Goal: Task Accomplishment & Management: Manage account settings

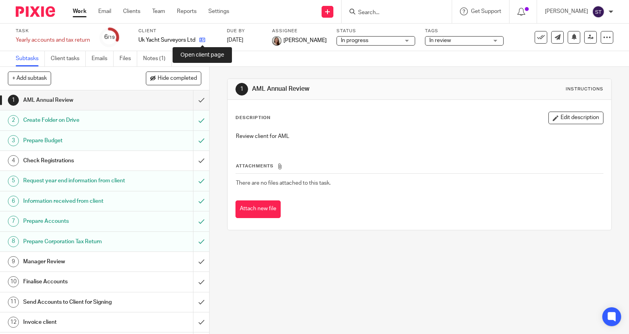
click at [202, 41] on icon at bounding box center [202, 40] width 6 height 6
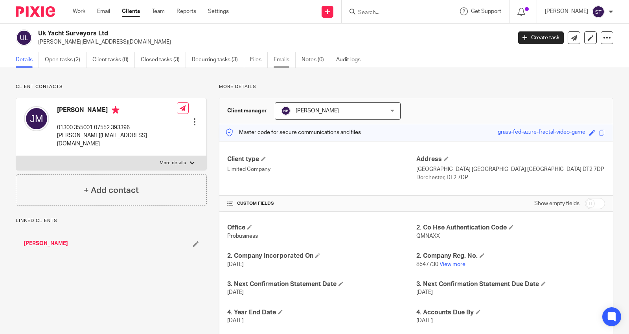
click at [277, 59] on link "Emails" at bounding box center [285, 59] width 22 height 15
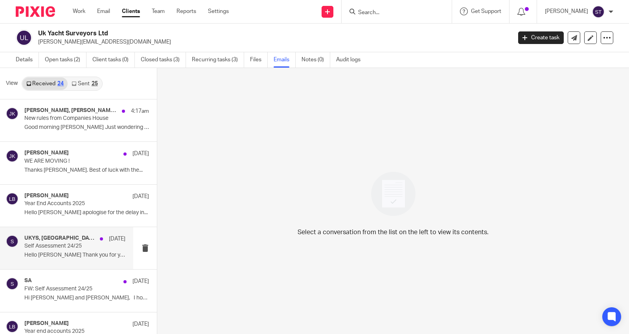
click at [80, 242] on div "UKYS, SA 31 Jul" at bounding box center [74, 239] width 101 height 8
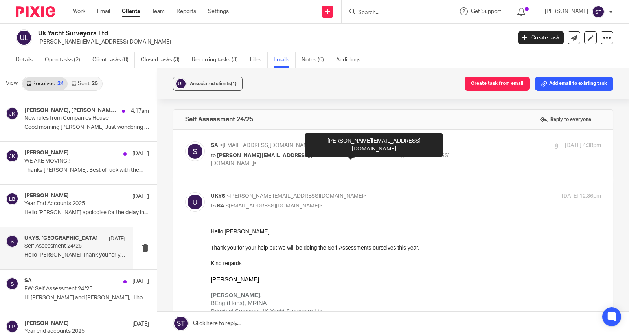
click at [317, 154] on span "<jonathan@ukyachtsurveyors.com>" at bounding box center [330, 160] width 239 height 14
checkbox input "true"
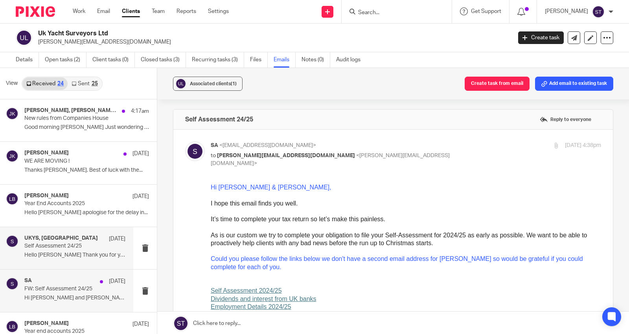
scroll to position [44, 0]
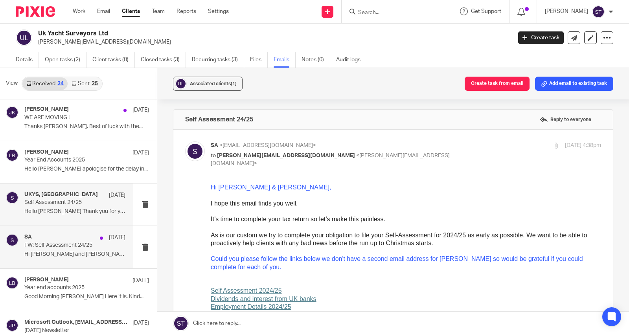
click at [81, 255] on p "Hi Jonathan and Emma, I hope this..." at bounding box center [74, 254] width 101 height 7
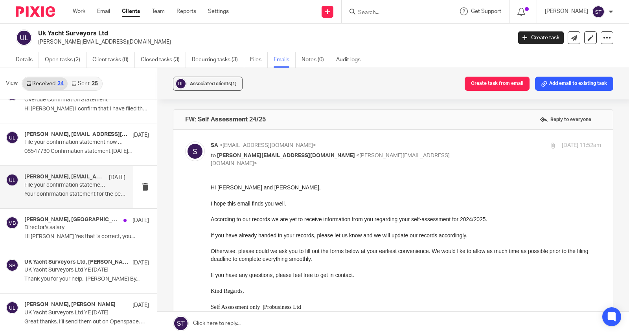
scroll to position [788, 0]
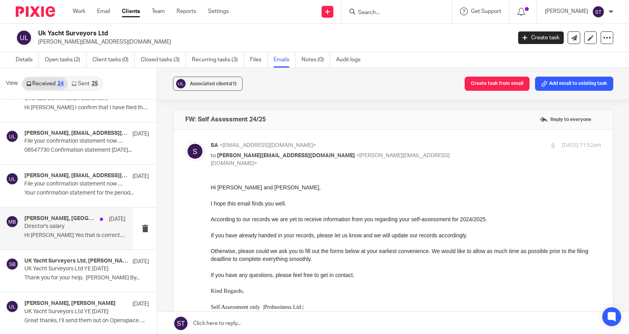
click at [80, 224] on p "Director's salary" at bounding box center [64, 226] width 81 height 7
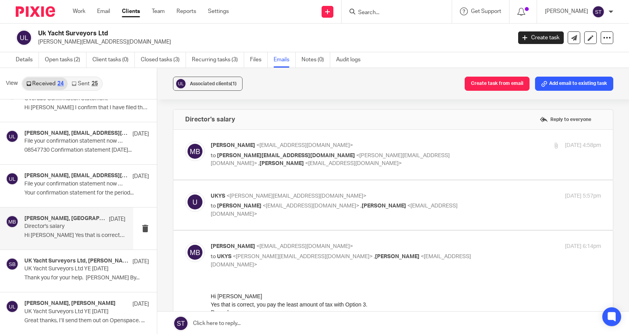
scroll to position [0, 0]
click at [277, 157] on span "jonathan@ukyachtsurveyors.com" at bounding box center [286, 156] width 138 height 6
checkbox input "true"
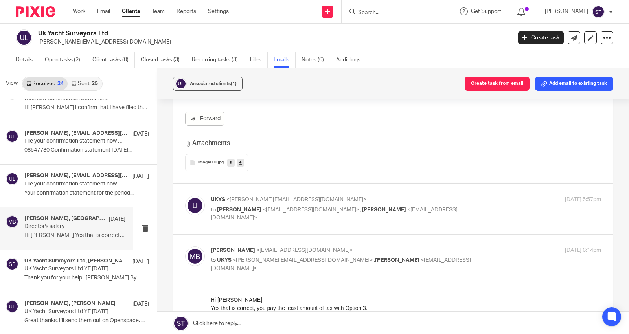
scroll to position [524, 0]
click at [330, 208] on span "<martinbowe@probusinessuk.com>" at bounding box center [311, 210] width 97 height 6
checkbox input "true"
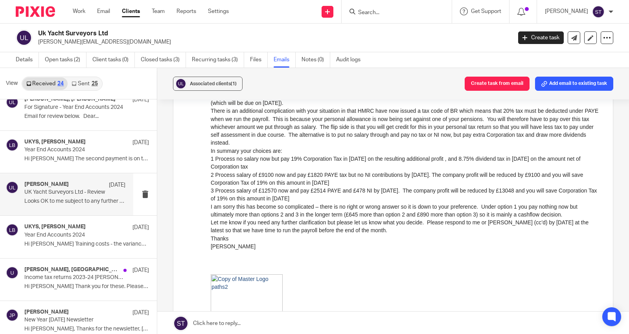
scroll to position [395, 0]
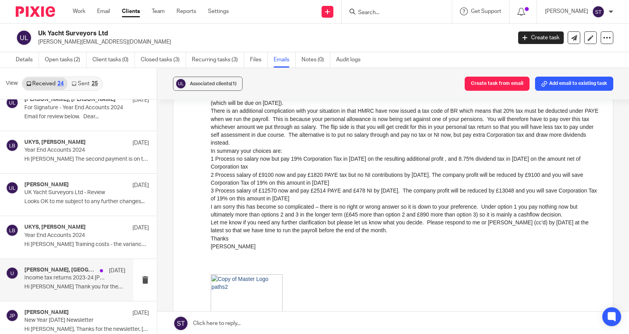
click at [100, 286] on p "Hi Martin Thank you for these. Please note..." at bounding box center [74, 287] width 101 height 7
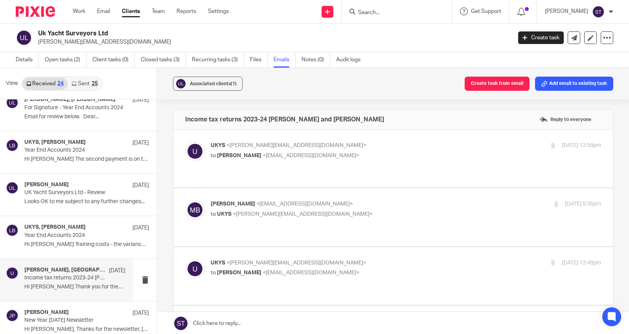
scroll to position [0, 0]
click at [292, 144] on span "<jonathan@ukyachtsurveyors.com>" at bounding box center [297, 146] width 140 height 6
checkbox input "true"
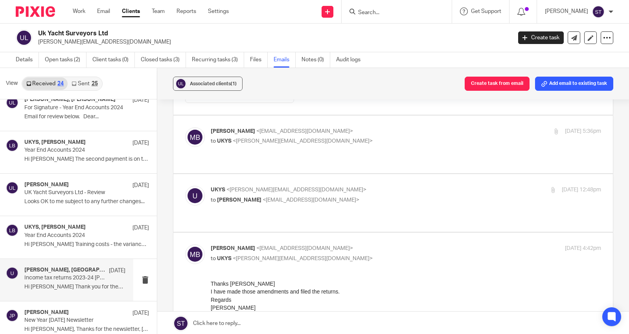
scroll to position [393, 0]
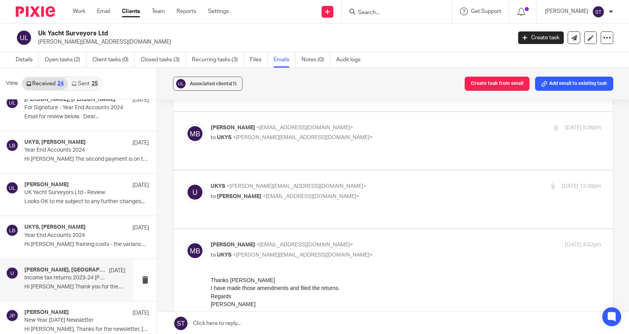
click at [291, 184] on span "<jonathan@ukyachtsurveyors.com>" at bounding box center [297, 187] width 140 height 6
checkbox input "true"
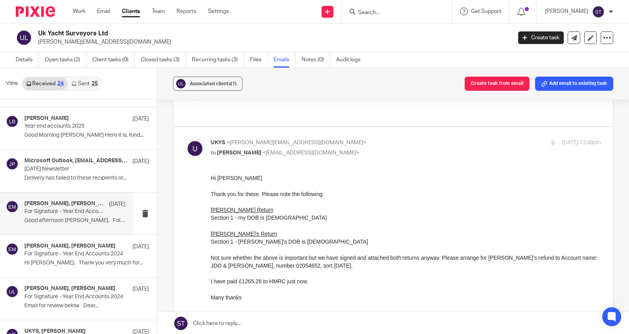
scroll to position [220, 0]
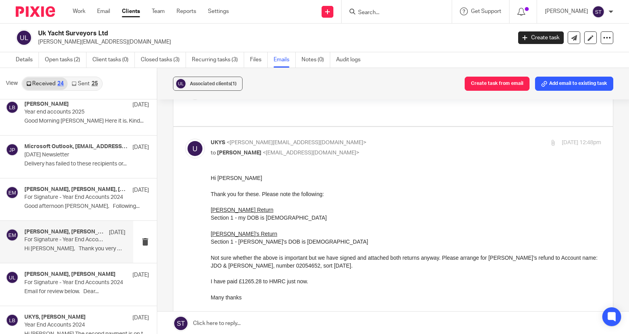
click at [79, 239] on p "For Signature - Year End Accounts 2024" at bounding box center [64, 240] width 81 height 7
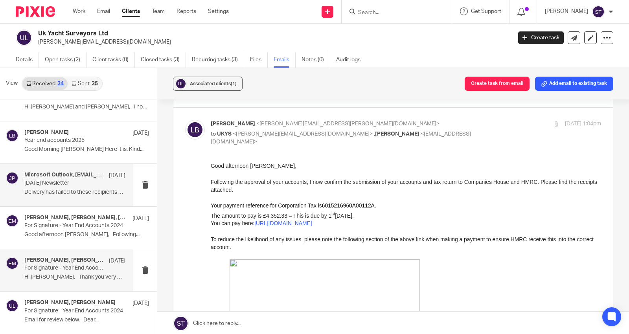
scroll to position [176, 0]
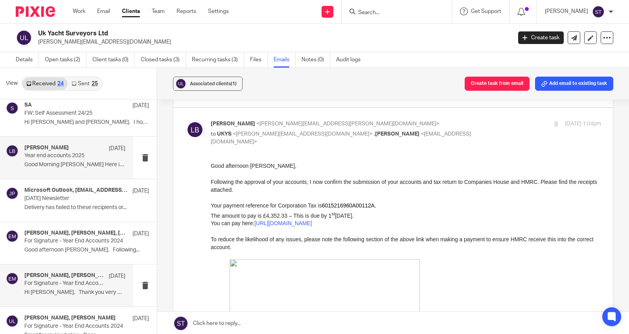
click at [84, 152] on div "Lory Baker 28 Jul" at bounding box center [74, 149] width 101 height 8
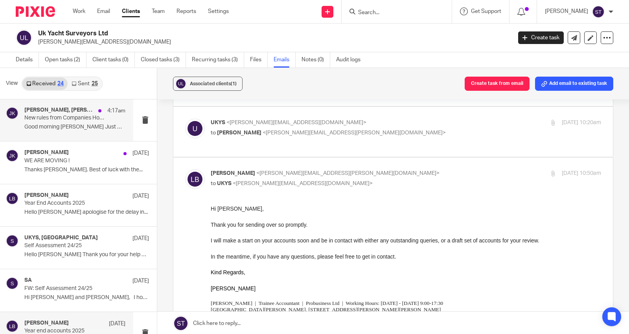
scroll to position [0, 0]
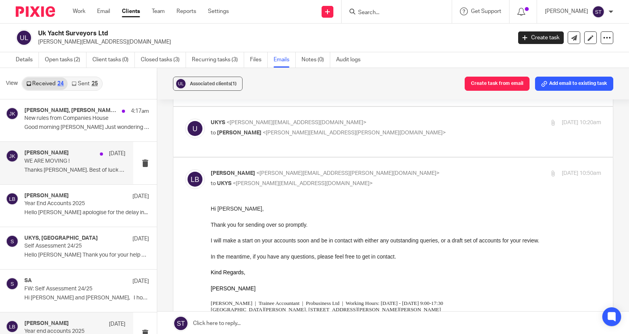
click at [83, 164] on p "WE ARE MOVING !" at bounding box center [64, 161] width 81 height 7
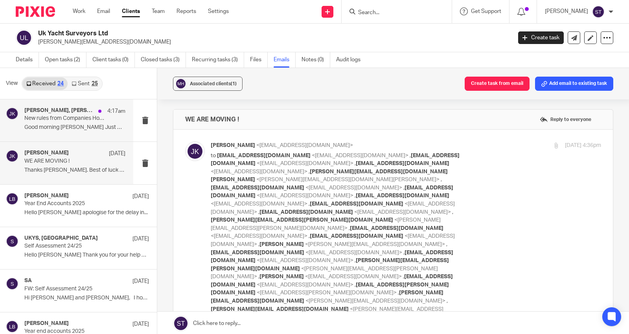
click at [79, 128] on p "Good morning Johanna Just wondering as I..." at bounding box center [74, 127] width 101 height 7
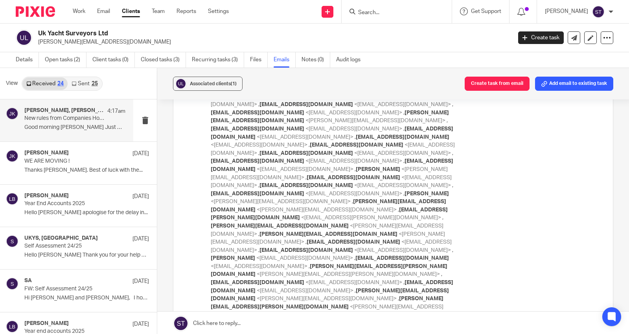
scroll to position [524, 0]
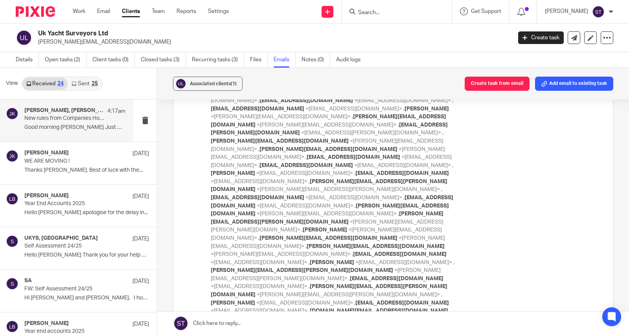
checkbox input "true"
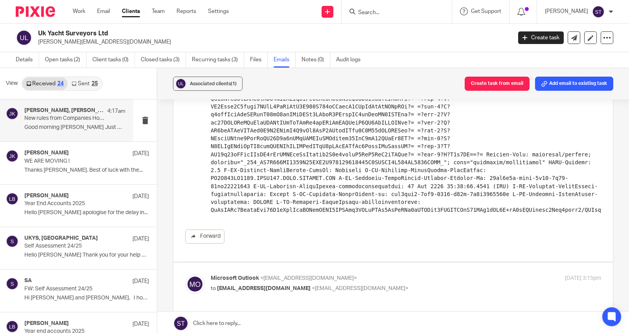
scroll to position [1879, 0]
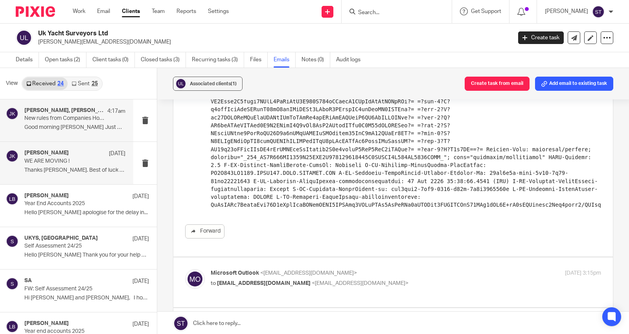
click at [89, 166] on div "Johanne Kassardjian 7 Oct WE ARE MOVING ! Thanks Johanne. Best of luck with the…" at bounding box center [74, 163] width 101 height 26
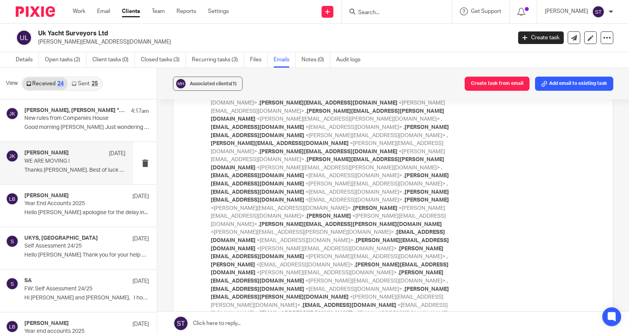
scroll to position [349, 0]
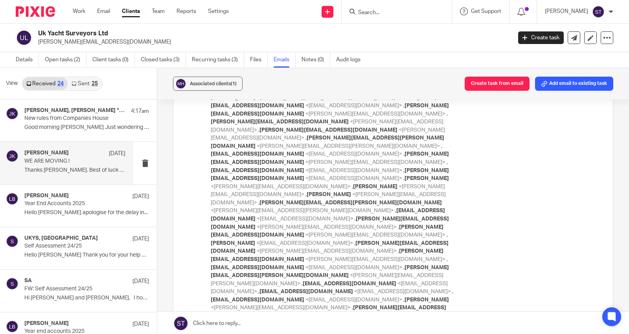
checkbox input "true"
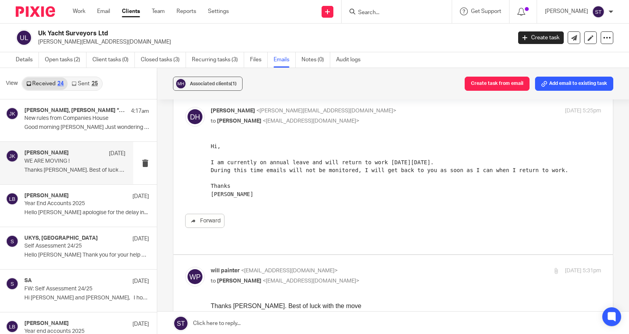
scroll to position [654, 0]
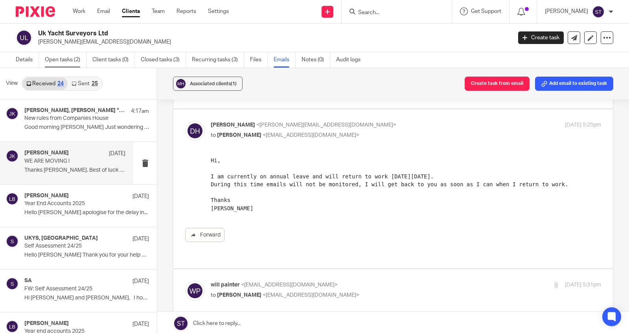
click at [71, 55] on link "Open tasks (2)" at bounding box center [66, 59] width 42 height 15
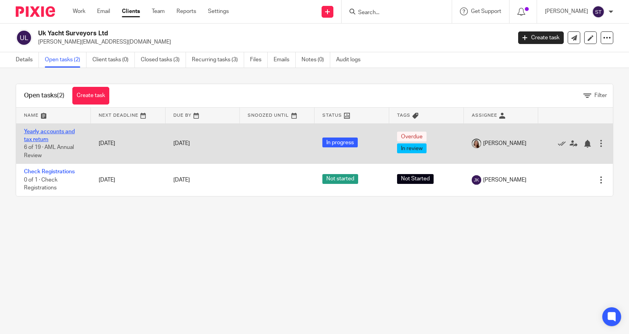
click at [59, 132] on link "Yearly accounts and tax return" at bounding box center [49, 135] width 51 height 13
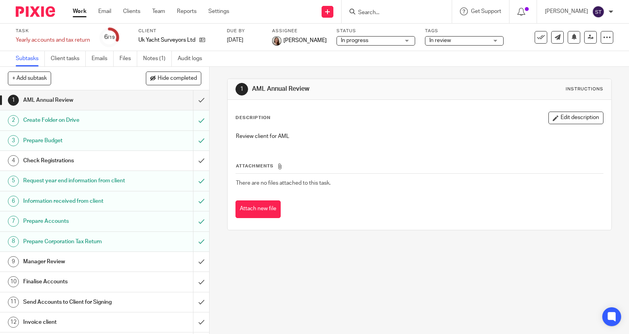
click at [151, 268] on div "Manager Review" at bounding box center [104, 262] width 162 height 12
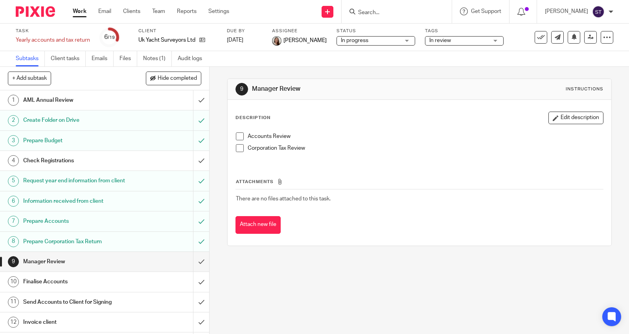
click at [236, 136] on span at bounding box center [240, 137] width 8 height 8
click at [236, 151] on span at bounding box center [240, 148] width 8 height 8
